Goal: Communication & Community: Share content

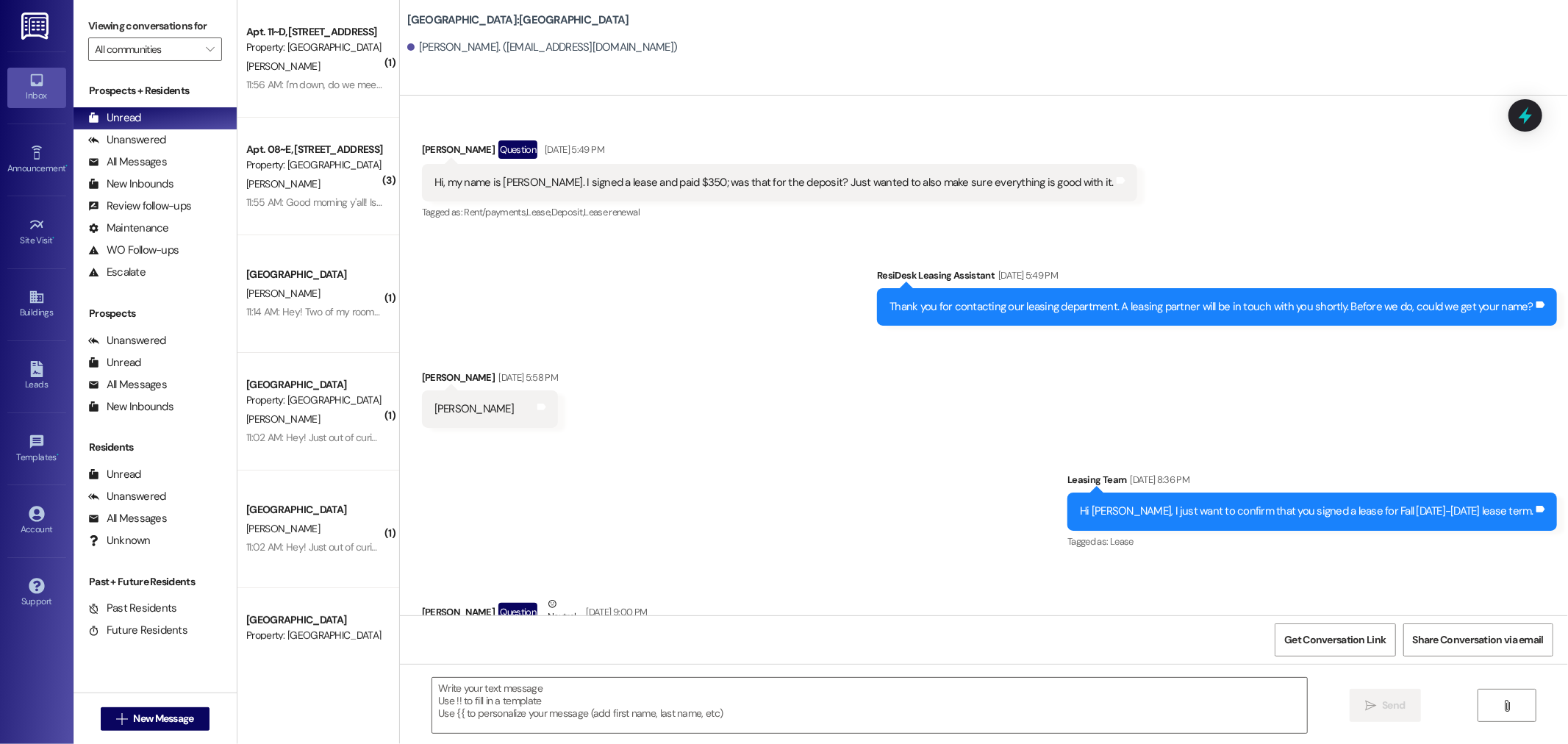
scroll to position [3123, 0]
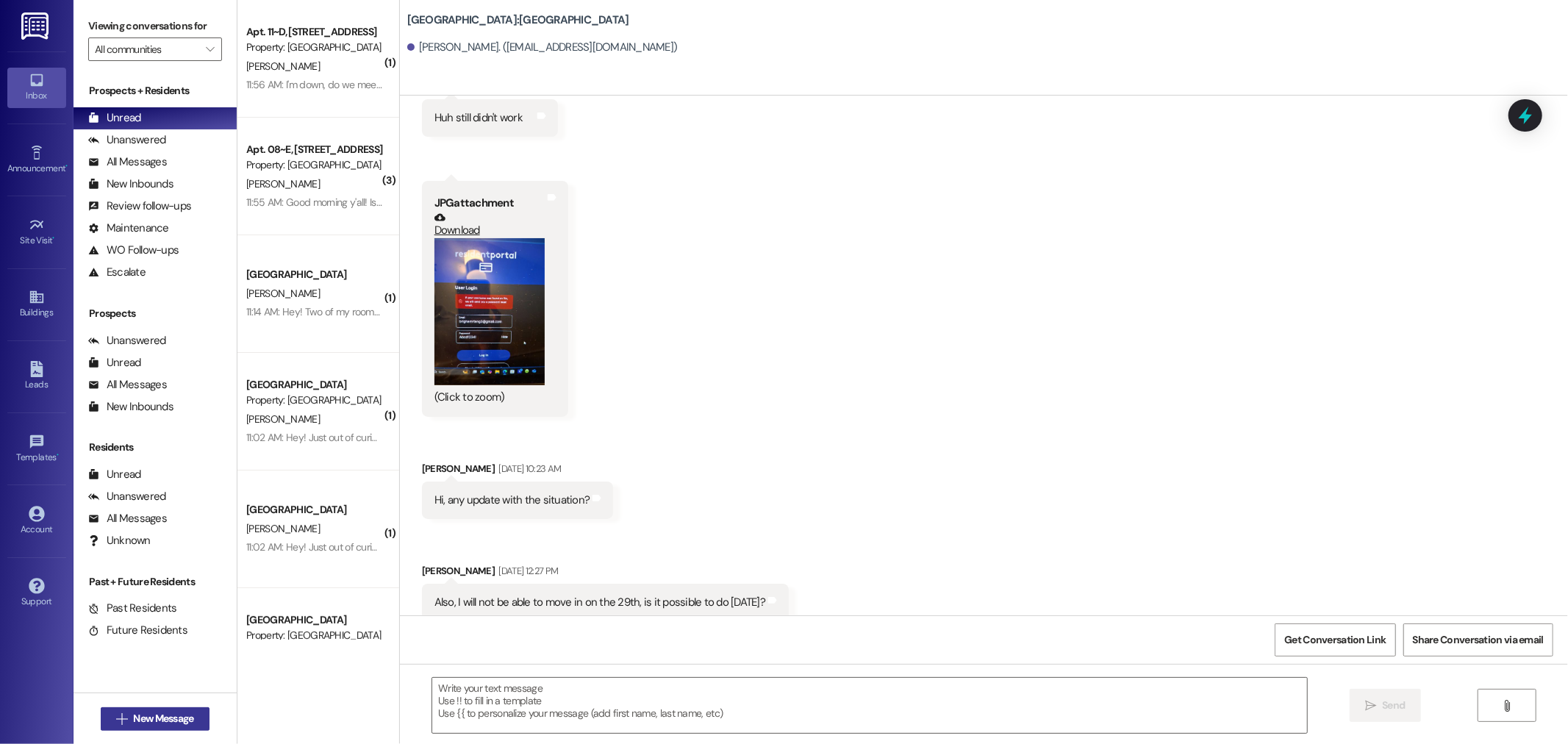
click at [137, 712] on span "New Message" at bounding box center [163, 719] width 60 height 15
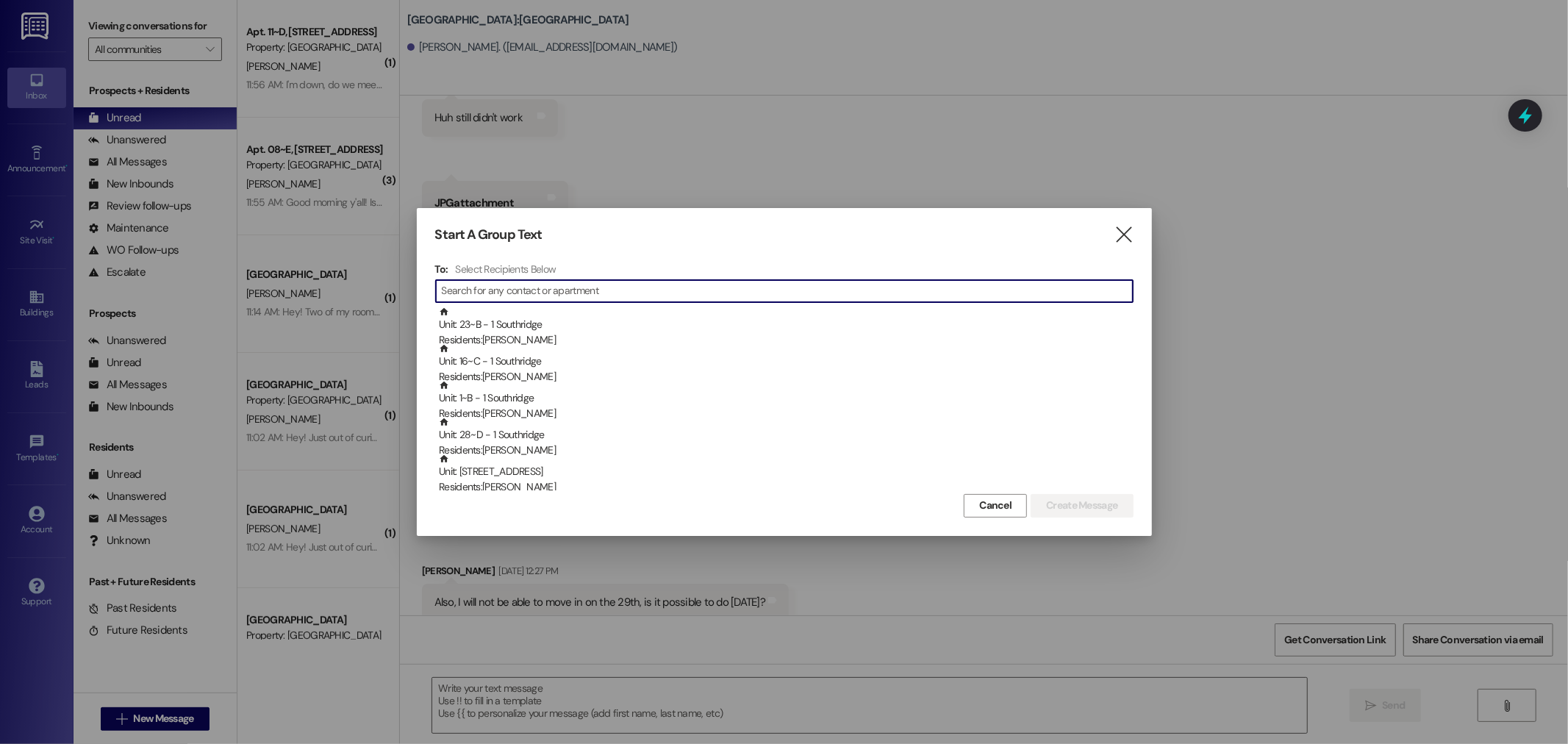
click at [478, 292] on input at bounding box center [788, 291] width 691 height 20
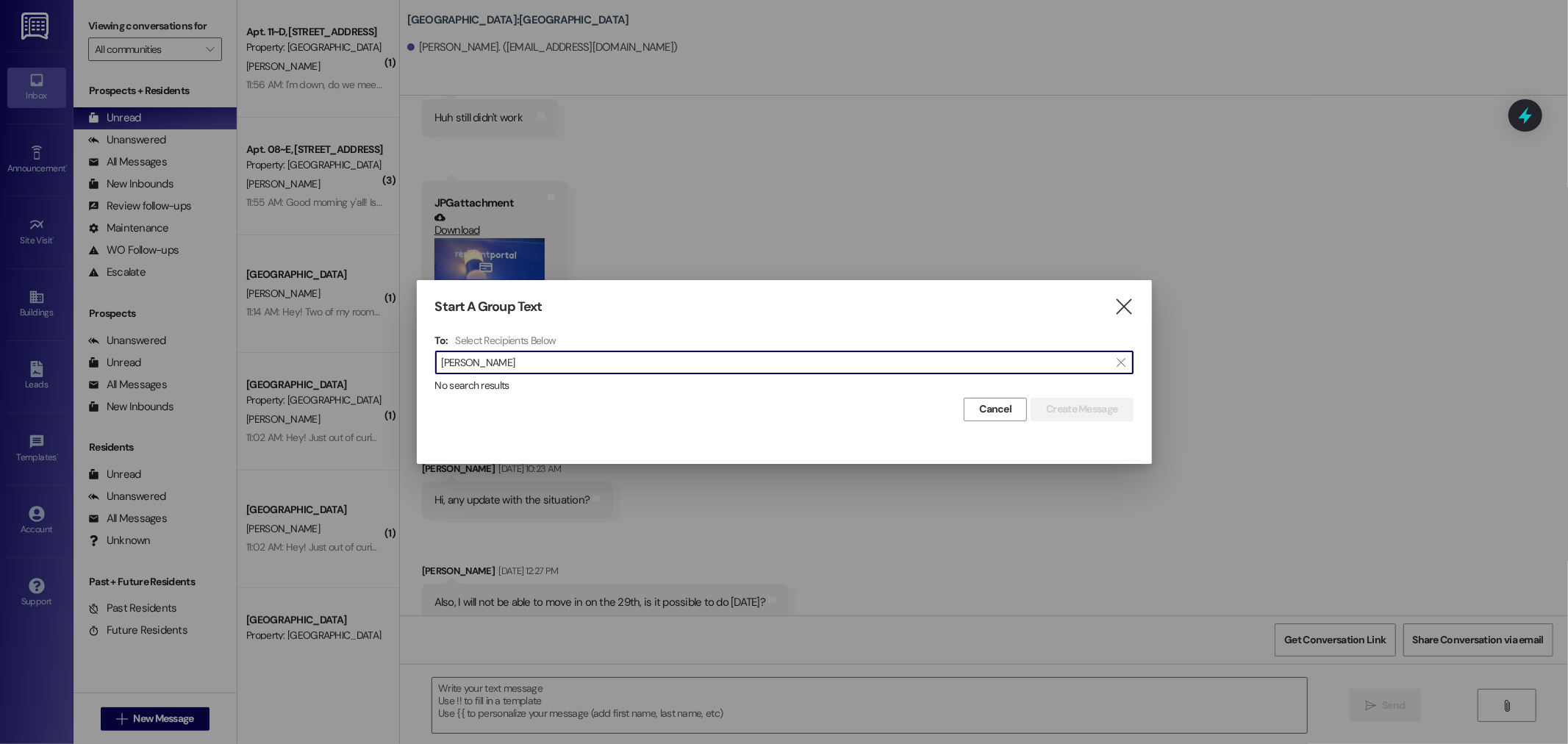
drag, startPoint x: 542, startPoint y: 366, endPoint x: 114, endPoint y: 355, distance: 428.1
click at [119, 357] on div "Start A Group Text  To: Select Recipients Below  [PERSON_NAME]  No search re…" at bounding box center [784, 372] width 1568 height 744
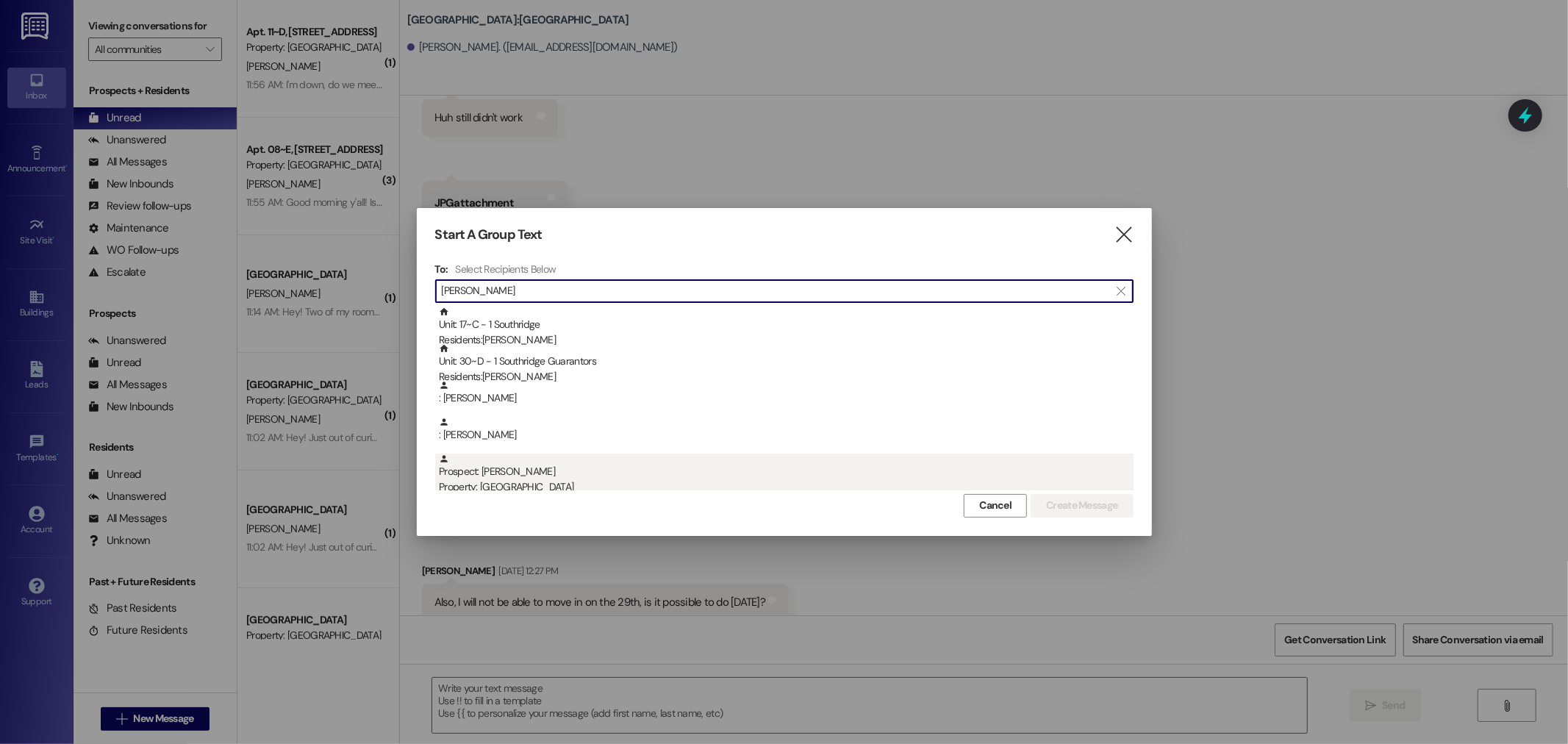
type input "[PERSON_NAME]"
click at [489, 481] on div "Property: [GEOGRAPHIC_DATA]" at bounding box center [786, 487] width 695 height 15
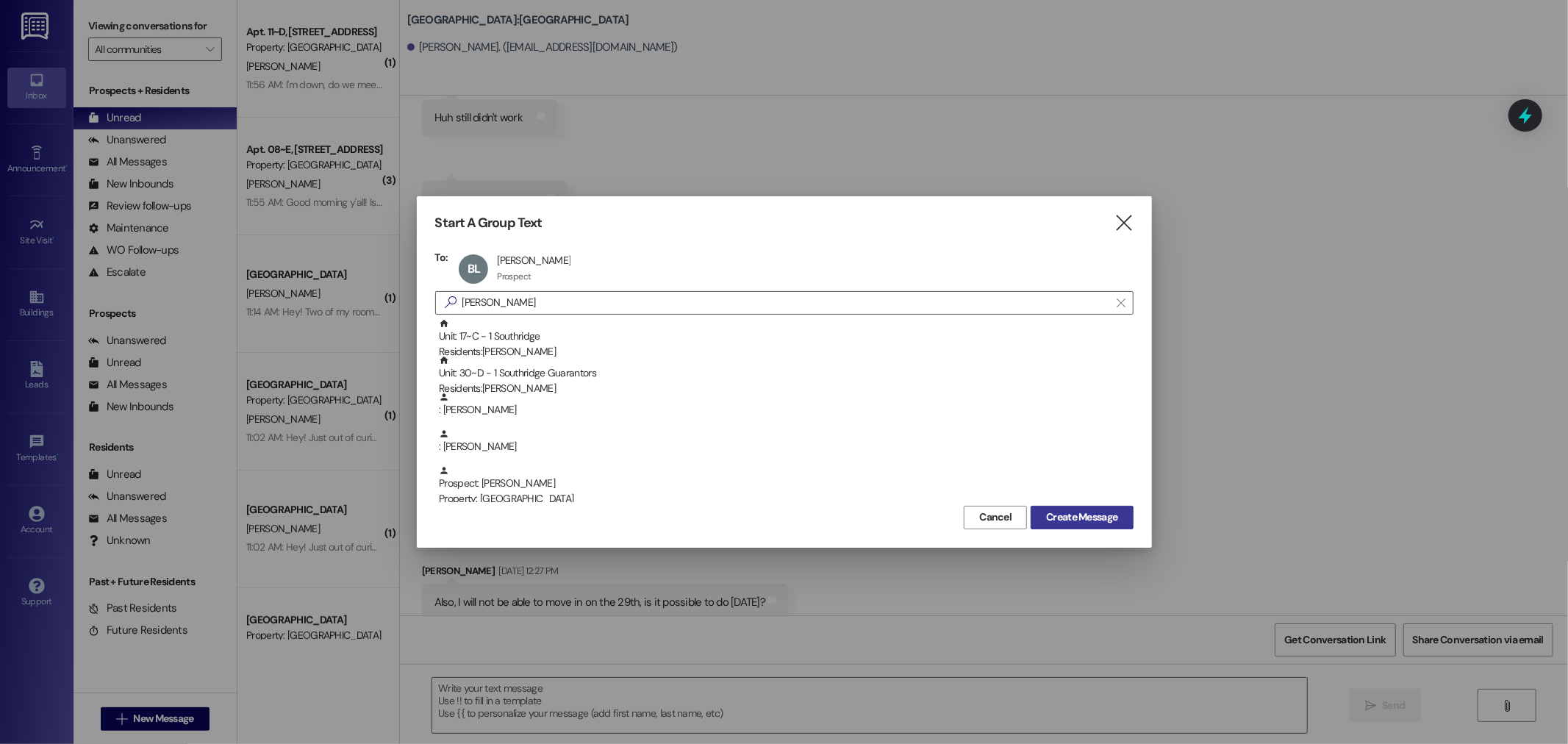
click at [1105, 513] on span "Create Message" at bounding box center [1082, 517] width 71 height 15
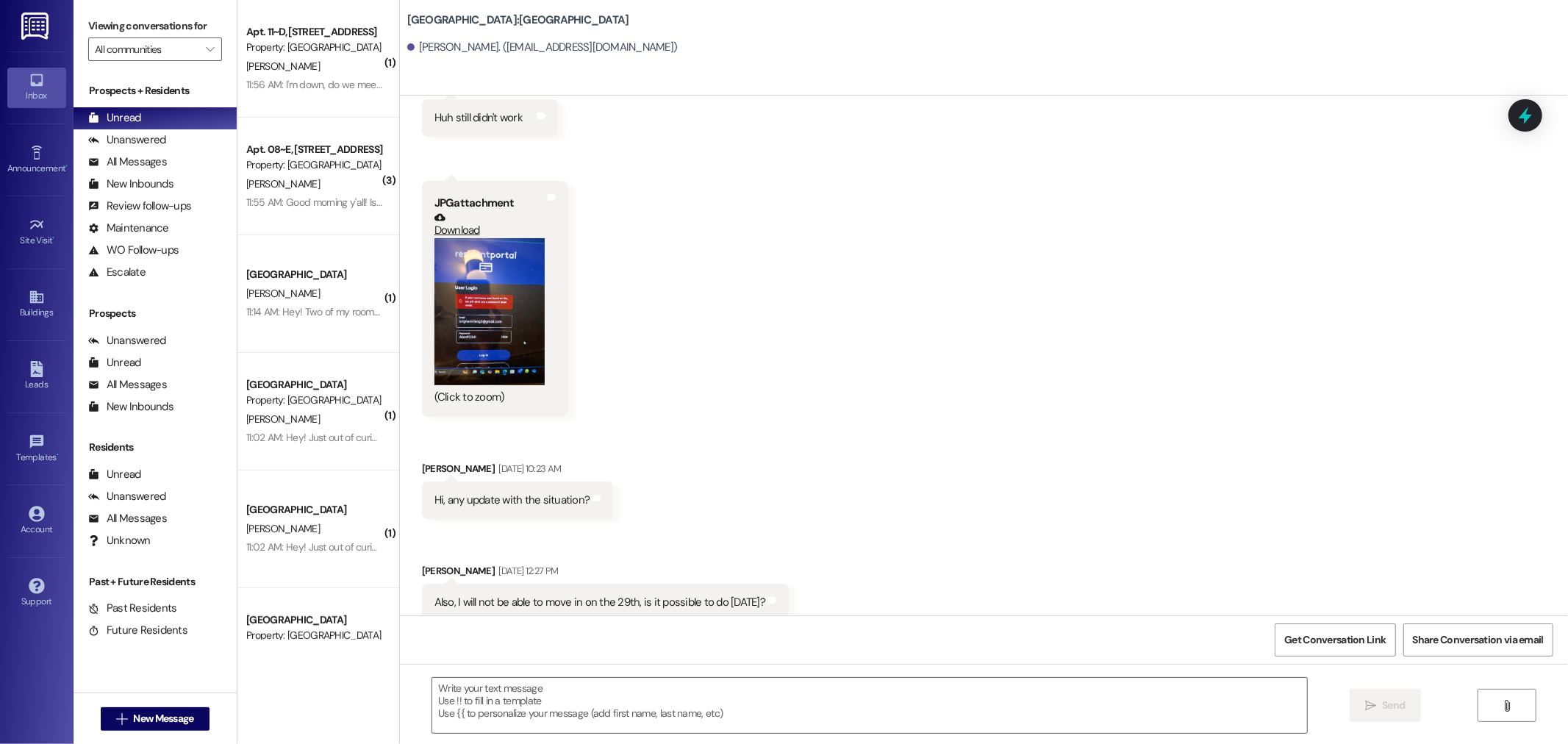
scroll to position [0, 0]
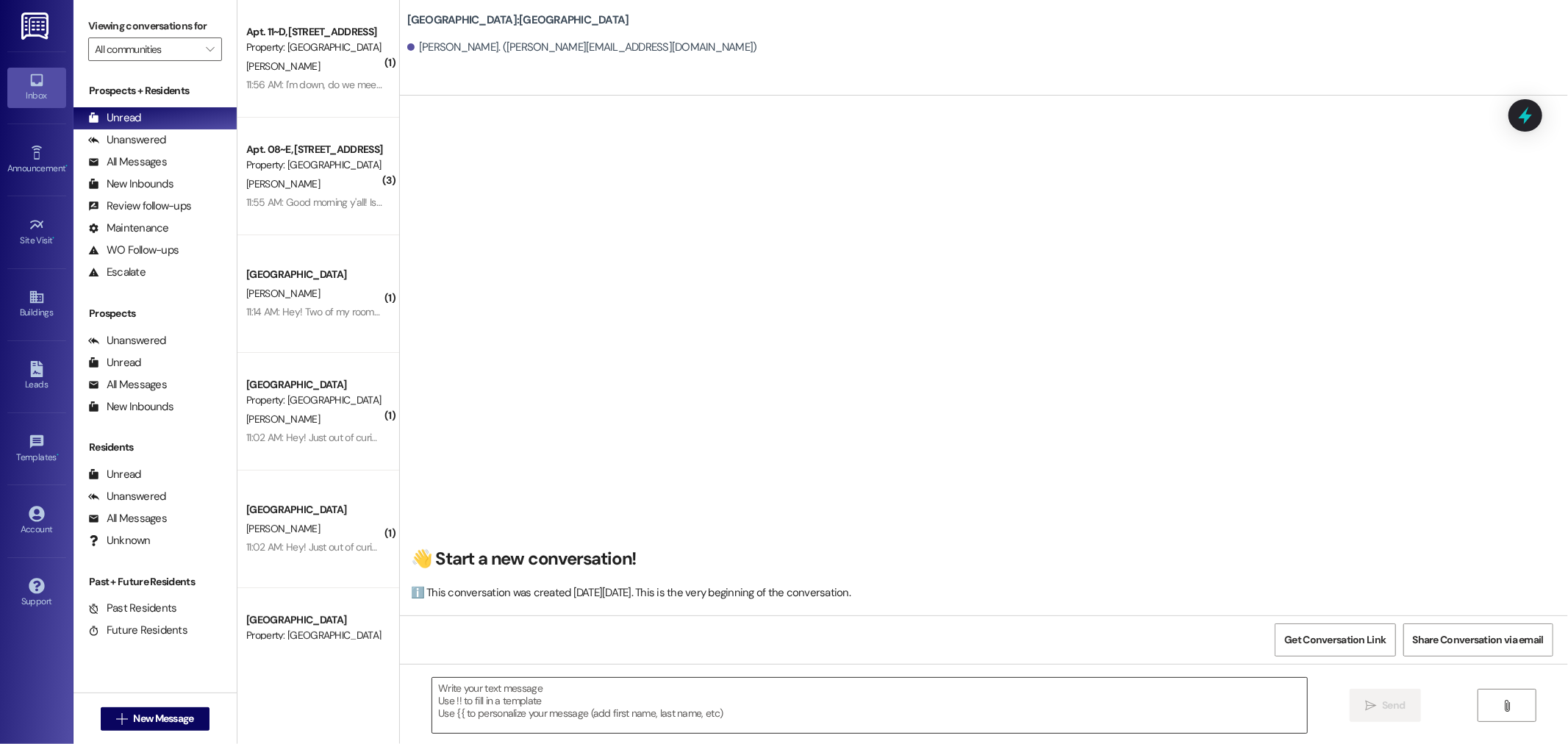
click at [495, 686] on textarea at bounding box center [869, 705] width 875 height 55
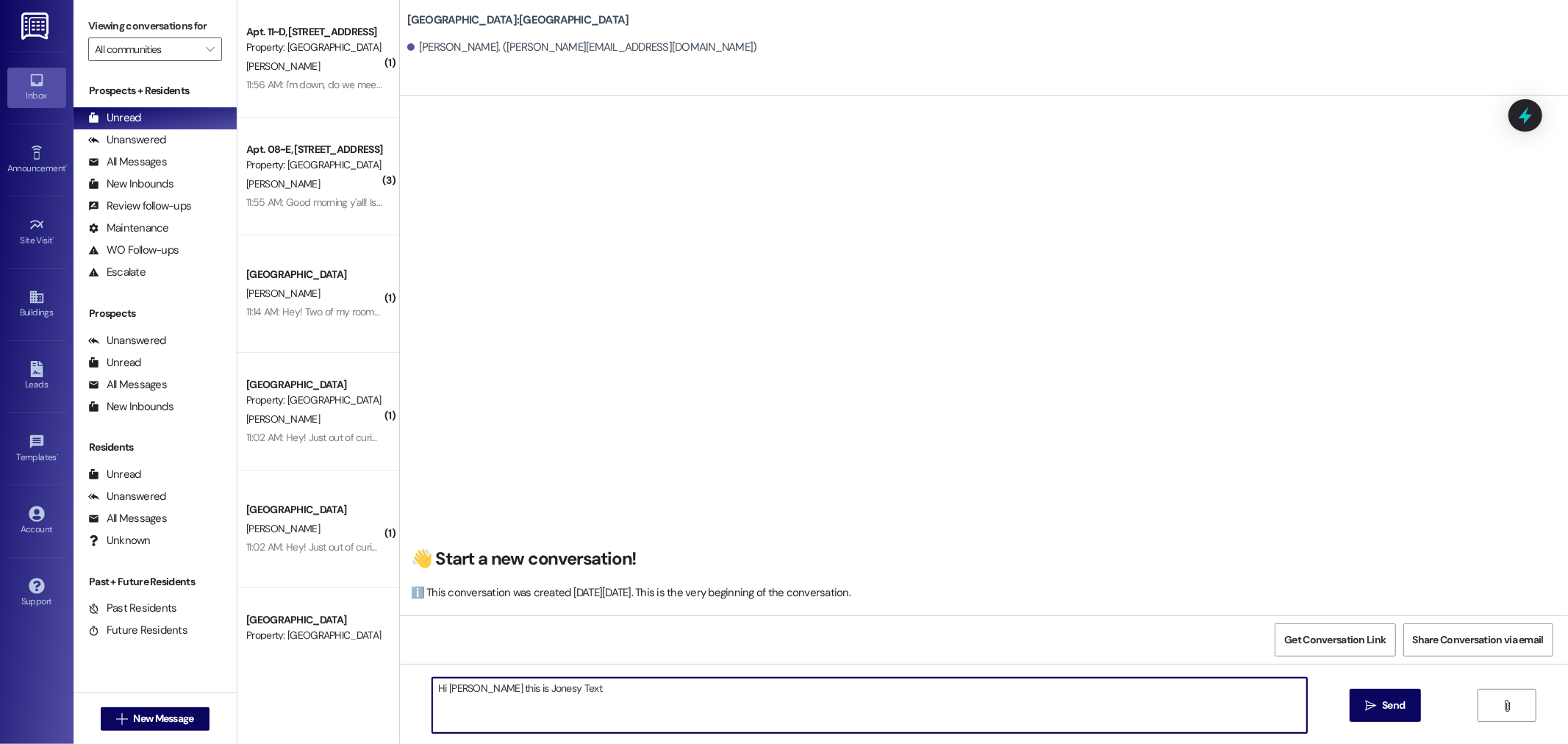
click at [518, 687] on textarea "Hi [PERSON_NAME] this is Jonesy Text" at bounding box center [869, 705] width 875 height 55
click at [542, 692] on textarea "Hi [PERSON_NAME] this is [PERSON_NAME]. Text" at bounding box center [869, 705] width 875 height 55
type textarea "Hi [PERSON_NAME] this is [PERSON_NAME]. Text us if you need anything"
click at [1382, 708] on span "Send" at bounding box center [1393, 705] width 23 height 15
